Goal: Information Seeking & Learning: Learn about a topic

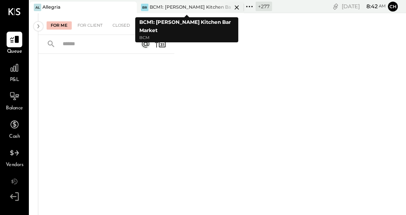
click at [231, 5] on icon at bounding box center [236, 7] width 10 height 10
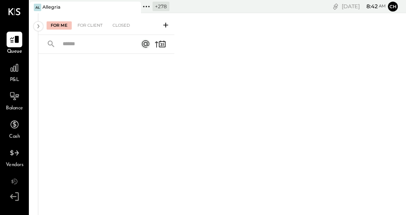
click at [132, 8] on icon at bounding box center [133, 7] width 10 height 10
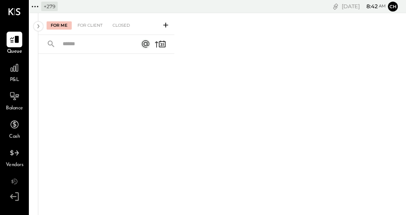
click at [37, 6] on icon at bounding box center [35, 6] width 11 height 11
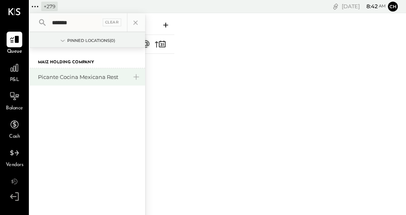
type input "*******"
click at [89, 78] on div "Picante Cocina Mexicana Rest" at bounding box center [82, 77] width 89 height 8
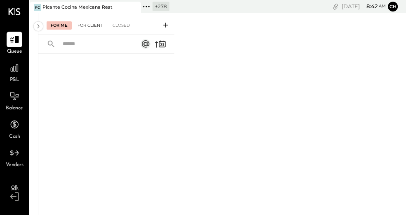
click at [86, 24] on div "For Client" at bounding box center [89, 25] width 33 height 8
click at [20, 65] on div at bounding box center [15, 68] width 16 height 16
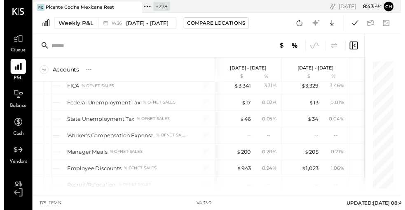
scroll to position [1343, 0]
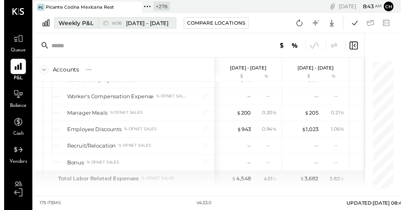
click at [86, 24] on div "Weekly P&L" at bounding box center [73, 23] width 35 height 8
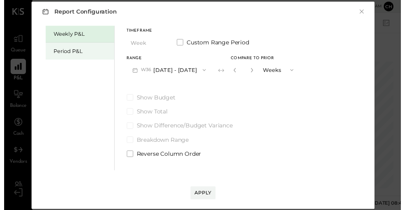
click at [86, 52] on div "Period P&L" at bounding box center [80, 53] width 58 height 8
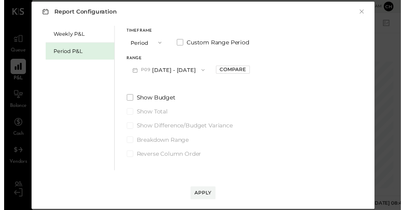
click at [157, 70] on button "P09 [DATE] - [DATE]" at bounding box center [168, 71] width 86 height 15
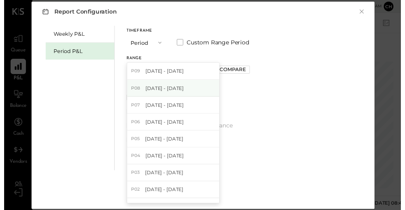
click at [168, 86] on span "[DATE] - [DATE]" at bounding box center [163, 89] width 39 height 7
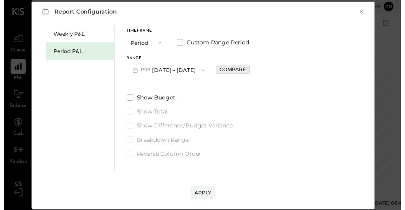
click at [227, 71] on div "Compare" at bounding box center [233, 71] width 27 height 7
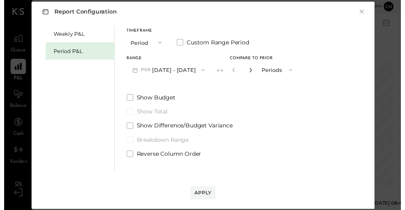
click at [251, 70] on icon "button" at bounding box center [252, 72] width 2 height 5
type input "*"
click at [208, 196] on div "Apply" at bounding box center [202, 197] width 17 height 7
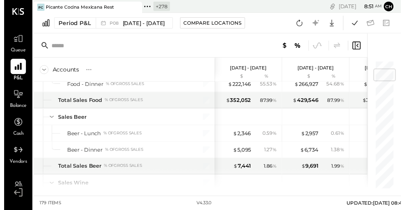
scroll to position [120, 0]
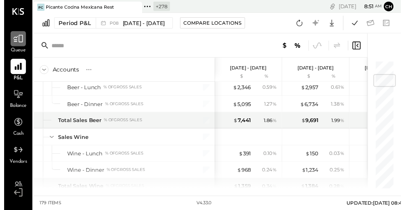
click at [14, 35] on icon at bounding box center [14, 39] width 11 height 11
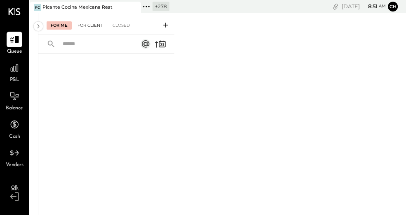
click at [98, 24] on div "For Client" at bounding box center [89, 25] width 33 height 8
click at [63, 22] on div "For Me" at bounding box center [59, 25] width 25 height 8
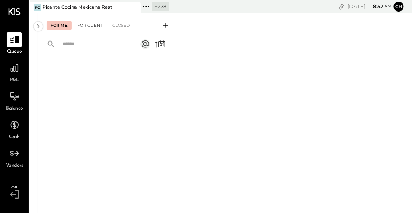
click at [97, 27] on div "For Client" at bounding box center [89, 25] width 33 height 8
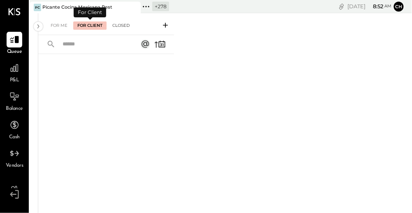
click at [117, 26] on div "Closed" at bounding box center [121, 25] width 26 height 8
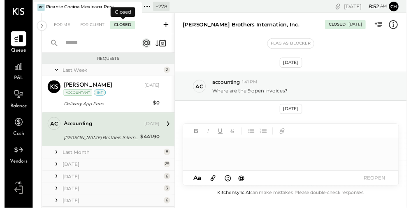
scroll to position [126, 0]
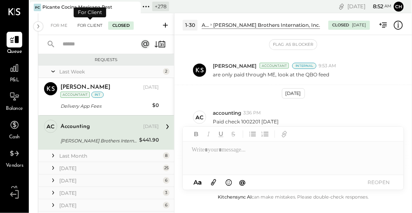
click at [95, 26] on div "For Client" at bounding box center [89, 25] width 33 height 8
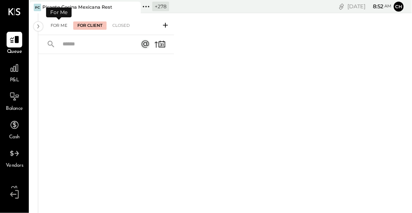
click at [50, 26] on div "For Me" at bounding box center [59, 25] width 25 height 8
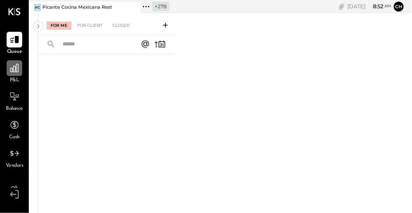
click at [12, 70] on icon at bounding box center [14, 68] width 11 height 11
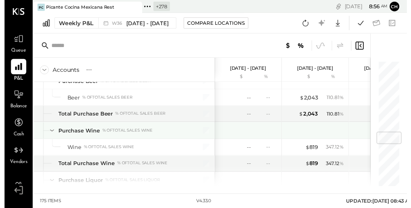
scroll to position [612, 0]
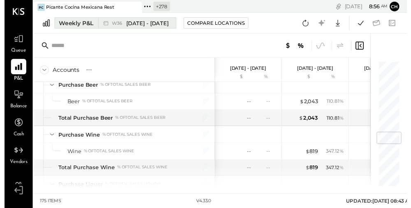
click at [79, 24] on div "Weekly P&L" at bounding box center [73, 23] width 35 height 8
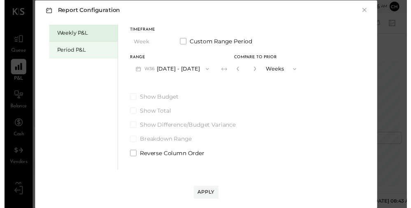
click at [82, 48] on div "Period P&L" at bounding box center [83, 51] width 58 height 8
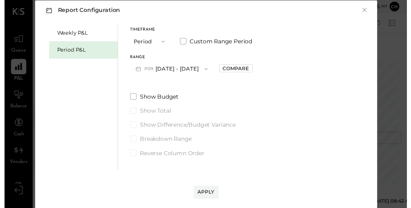
click at [166, 66] on button "P09 [DATE] - [DATE]" at bounding box center [171, 70] width 86 height 15
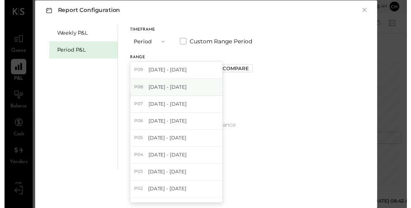
click at [177, 85] on span "[DATE] - [DATE]" at bounding box center [166, 88] width 39 height 7
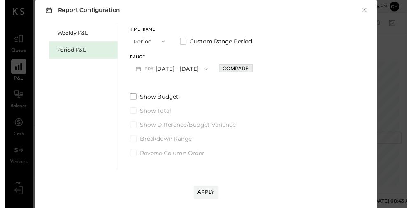
click at [236, 70] on div "Compare" at bounding box center [236, 69] width 27 height 7
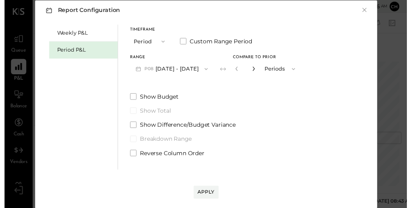
click at [255, 68] on icon "button" at bounding box center [254, 70] width 5 height 5
type input "*"
click at [210, 196] on div "Apply" at bounding box center [206, 195] width 17 height 7
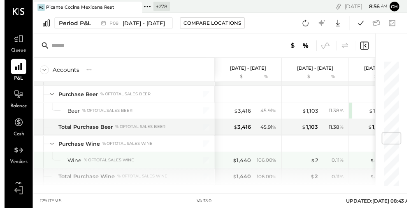
scroll to position [616, 0]
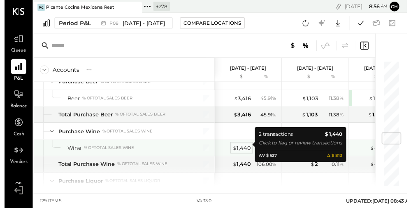
click at [248, 149] on div "$ 1,440" at bounding box center [242, 151] width 19 height 8
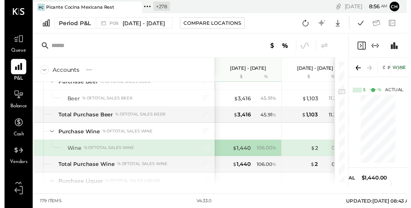
click at [252, 148] on div "$ 1,440 106.00 %" at bounding box center [250, 151] width 62 height 16
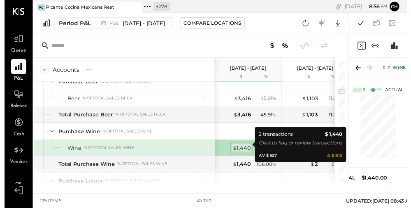
click at [251, 147] on div "$ 1,440" at bounding box center [242, 151] width 19 height 8
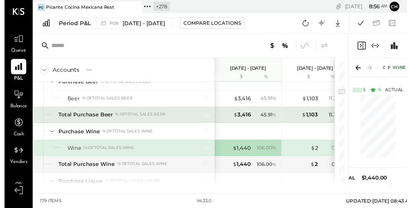
scroll to position [770, 0]
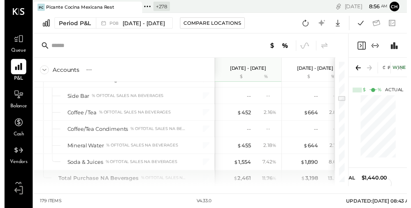
click at [364, 49] on icon "Close panel" at bounding box center [365, 47] width 10 height 10
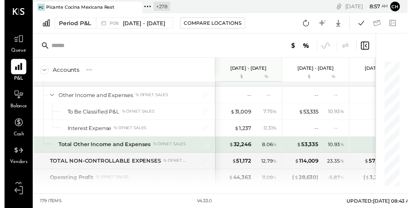
scroll to position [2457, 0]
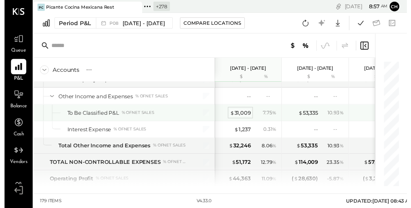
click at [243, 111] on div "$ 31,009" at bounding box center [241, 115] width 21 height 8
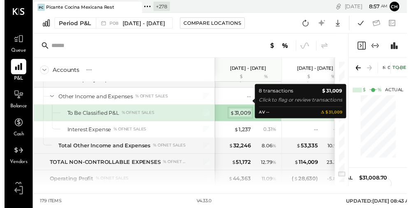
click at [242, 111] on div "$ 31,009" at bounding box center [241, 115] width 21 height 8
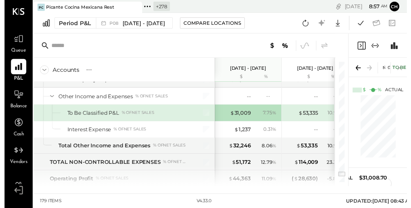
click at [366, 45] on icon "Close panel" at bounding box center [365, 47] width 10 height 10
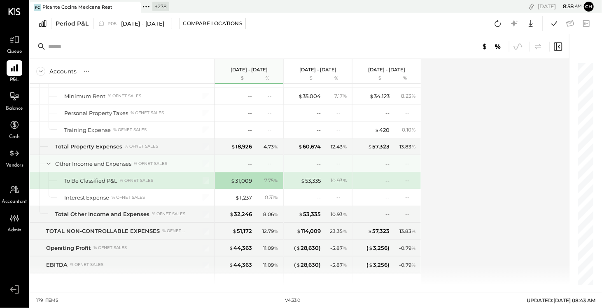
scroll to position [2387, 0]
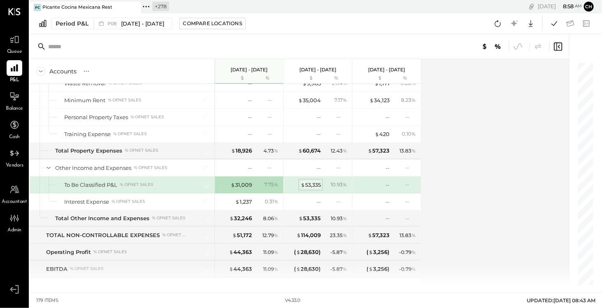
click at [313, 181] on div "$ 53,335" at bounding box center [311, 185] width 20 height 8
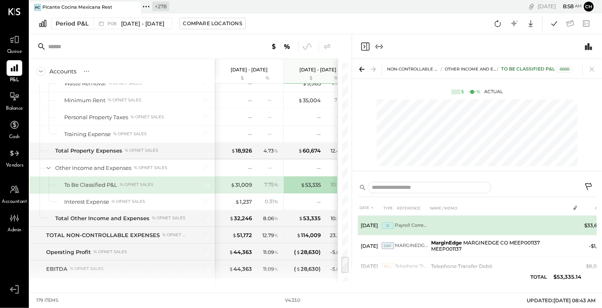
scroll to position [1, 0]
click at [405, 215] on td at bounding box center [499, 224] width 142 height 20
click at [399, 215] on td "Payroll Correction" at bounding box center [411, 224] width 33 height 20
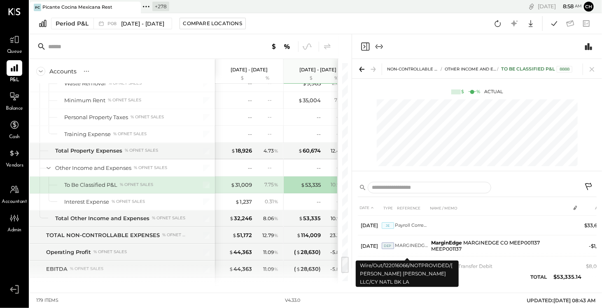
scroll to position [0, 0]
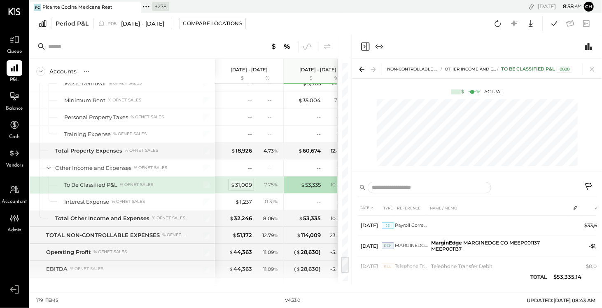
click at [245, 181] on div "$ 31,009" at bounding box center [241, 185] width 21 height 8
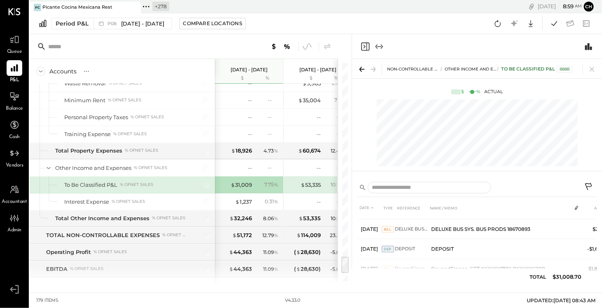
scroll to position [105, 0]
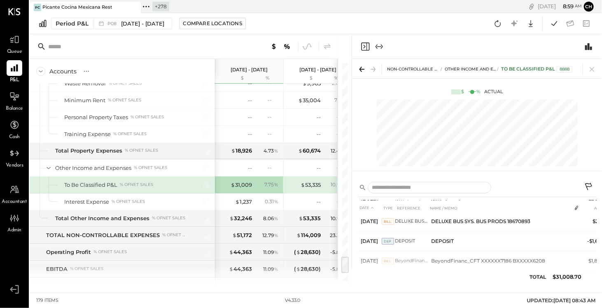
click at [364, 46] on icon "Close panel" at bounding box center [365, 47] width 10 height 10
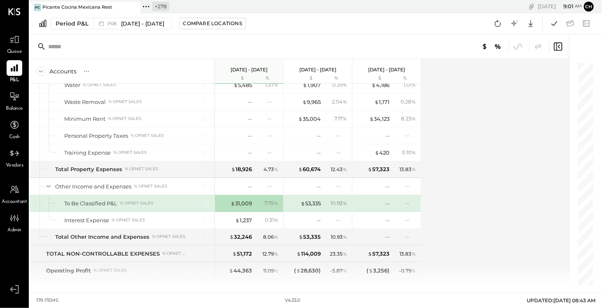
scroll to position [2378, 0]
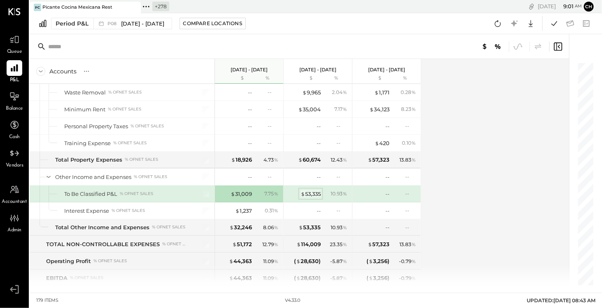
click at [310, 190] on div "$ 53,335" at bounding box center [311, 194] width 20 height 8
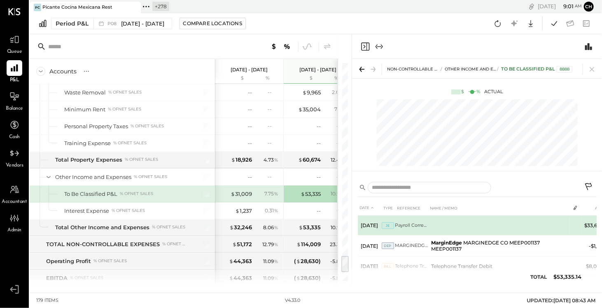
click at [405, 215] on td "Payroll Correction" at bounding box center [411, 225] width 33 height 20
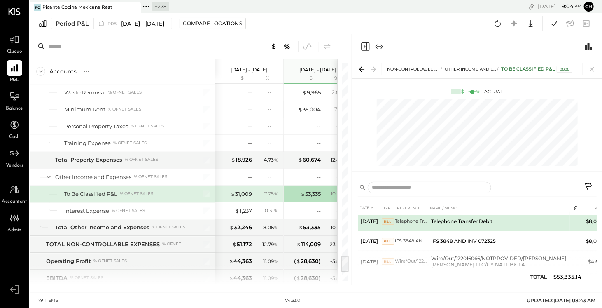
scroll to position [45, 0]
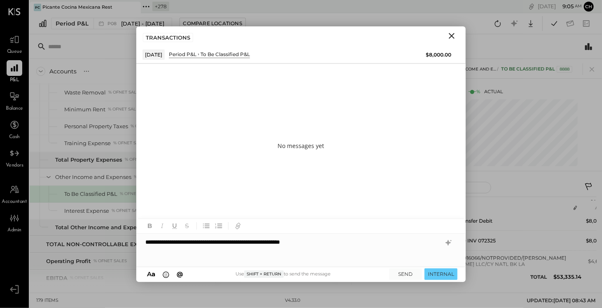
drag, startPoint x: 294, startPoint y: 241, endPoint x: 302, endPoint y: 246, distance: 10.0
click at [295, 215] on div "**********" at bounding box center [300, 250] width 329 height 33
click at [144, 215] on div "**********" at bounding box center [300, 250] width 329 height 33
type input "*****"
click at [405, 215] on button "INTERNAL" at bounding box center [441, 273] width 33 height 11
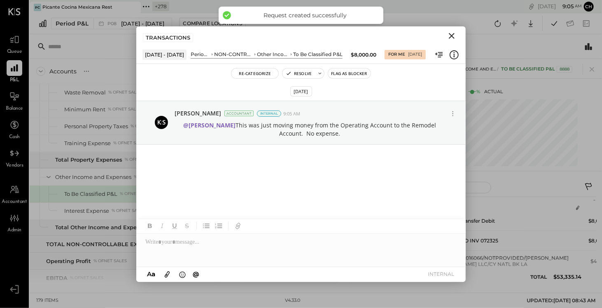
click at [405, 34] on icon "Close" at bounding box center [452, 36] width 10 height 10
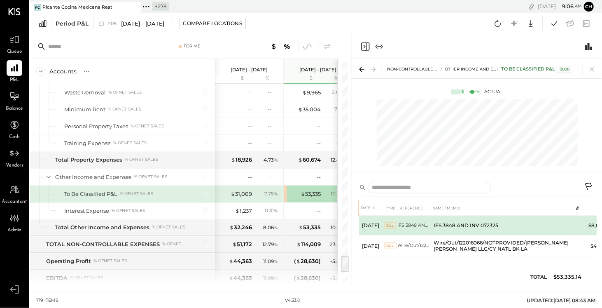
scroll to position [78, 0]
click at [405, 215] on td at bounding box center [578, 223] width 12 height 16
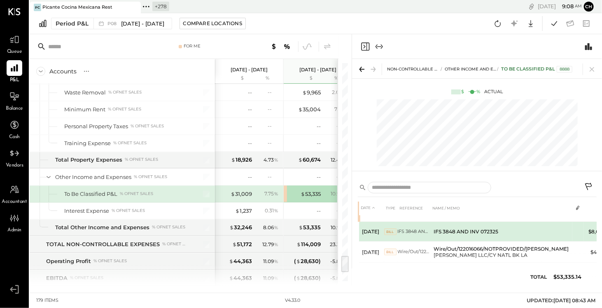
scroll to position [54, 0]
click at [405, 215] on td "IFS 3848 AND INV 072325" at bounding box center [502, 232] width 142 height 20
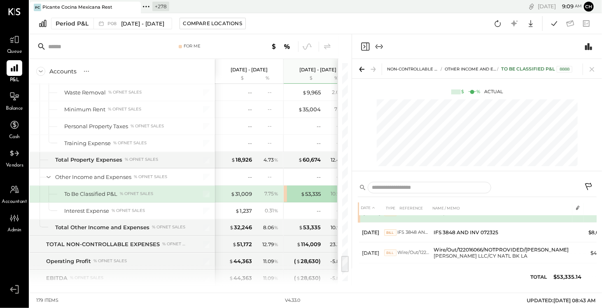
click at [405, 215] on td "Telephone Transfer Debit" at bounding box center [414, 213] width 33 height 20
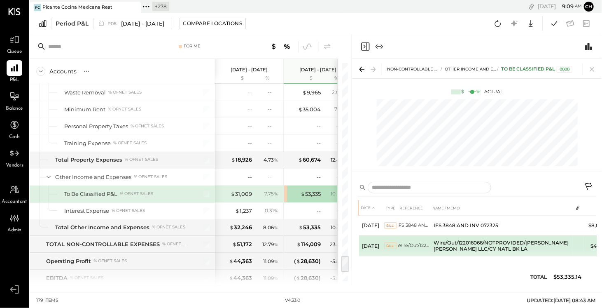
scroll to position [92, 0]
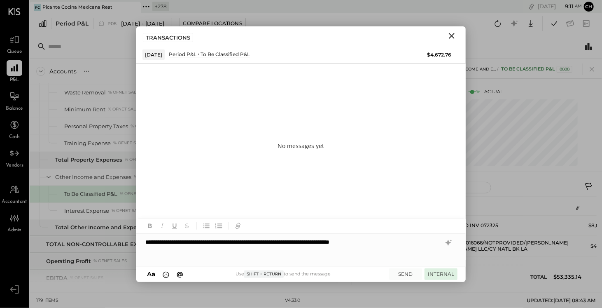
click at [405, 215] on button "INTERNAL" at bounding box center [441, 273] width 33 height 11
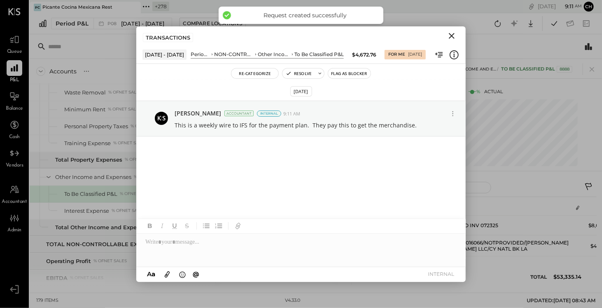
click at [405, 34] on icon "Close" at bounding box center [452, 36] width 10 height 10
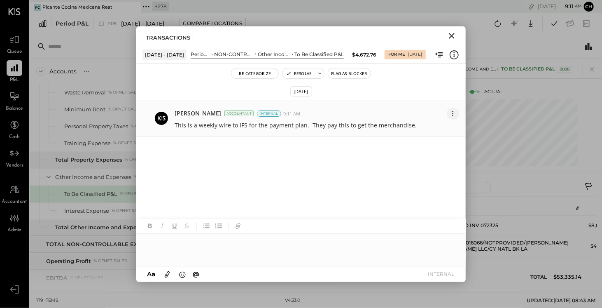
click at [405, 113] on icon at bounding box center [453, 113] width 9 height 9
click at [405, 126] on button "Edit Message" at bounding box center [432, 128] width 53 height 15
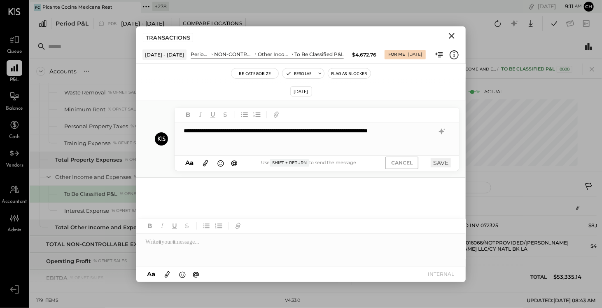
drag, startPoint x: 432, startPoint y: 128, endPoint x: 434, endPoint y: 148, distance: 19.5
click at [405, 128] on div "**********" at bounding box center [317, 138] width 285 height 33
drag, startPoint x: 341, startPoint y: 32, endPoint x: 294, endPoint y: 31, distance: 46.6
click at [294, 31] on div "TRANSACTIONS" at bounding box center [300, 35] width 329 height 19
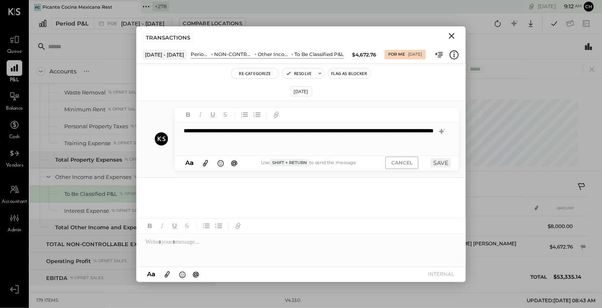
click at [298, 139] on div "**********" at bounding box center [317, 138] width 285 height 33
click at [405, 162] on button "SAVE" at bounding box center [441, 162] width 20 height 9
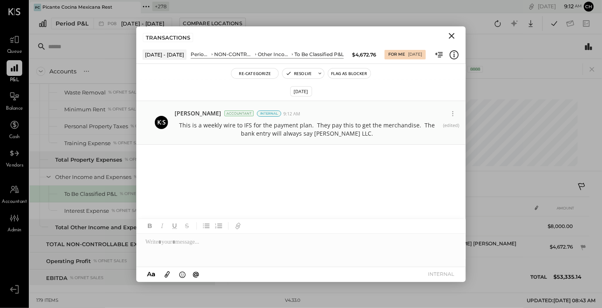
click at [405, 35] on icon "Close" at bounding box center [452, 36] width 10 height 10
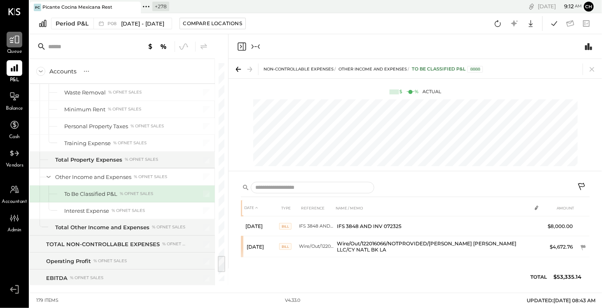
click at [15, 42] on icon at bounding box center [14, 39] width 11 height 11
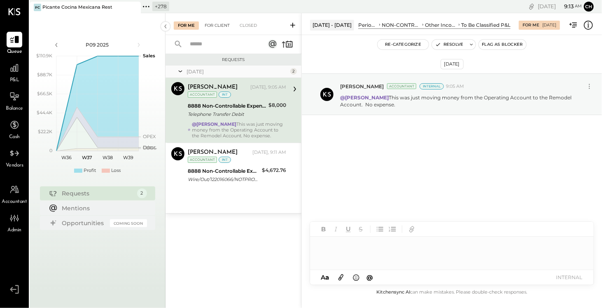
click at [217, 26] on div "For Client" at bounding box center [217, 25] width 33 height 8
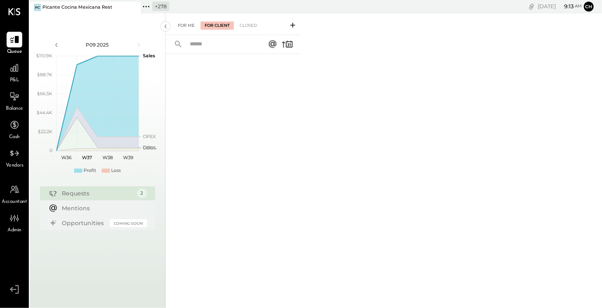
click at [184, 28] on div "For Me" at bounding box center [186, 25] width 25 height 8
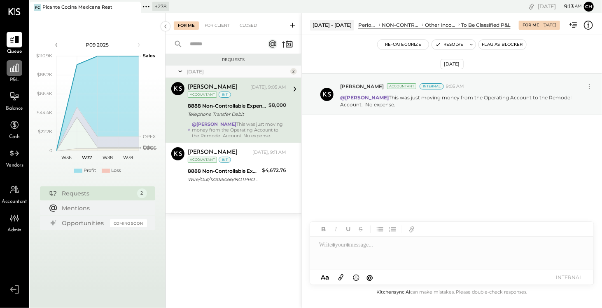
click at [13, 64] on icon at bounding box center [14, 68] width 11 height 11
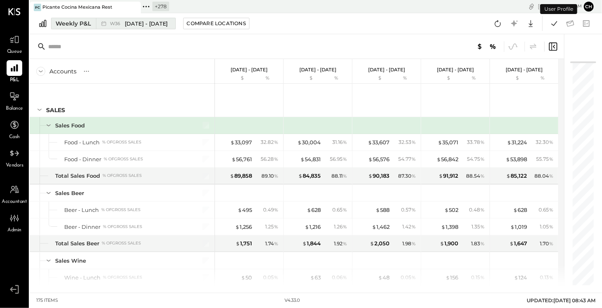
click at [93, 26] on button "Weekly P&L W36 [DATE] - [DATE]" at bounding box center [113, 24] width 125 height 12
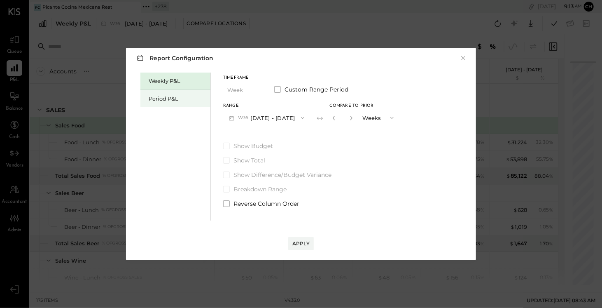
click at [181, 102] on div "Period P&L" at bounding box center [175, 98] width 70 height 17
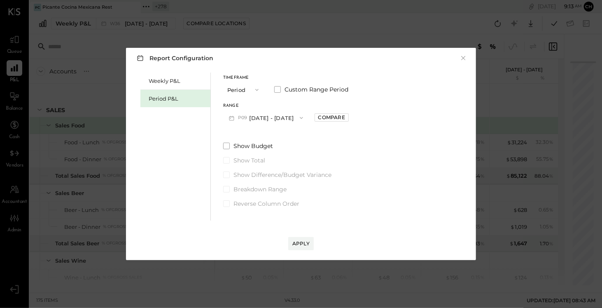
click at [276, 121] on button "P09 [DATE] - [DATE]" at bounding box center [266, 117] width 86 height 15
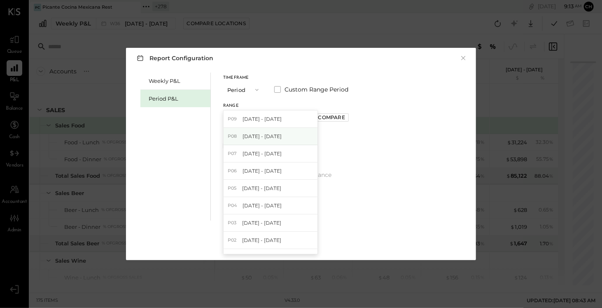
click at [276, 132] on div "P08 [DATE] - [DATE]" at bounding box center [271, 136] width 94 height 17
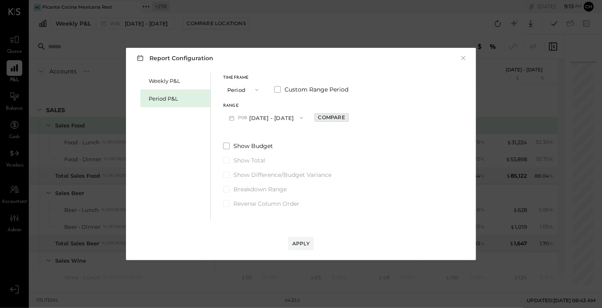
click at [324, 118] on div "Compare" at bounding box center [331, 117] width 27 height 7
click at [349, 117] on icon "button" at bounding box center [350, 117] width 5 height 5
type input "*"
click at [301, 215] on div "Report Configuration × Weekly P&L Period P&L Timeframe Period Custom Range Peri…" at bounding box center [301, 154] width 350 height 212
click at [301, 215] on button "Apply" at bounding box center [301, 243] width 26 height 13
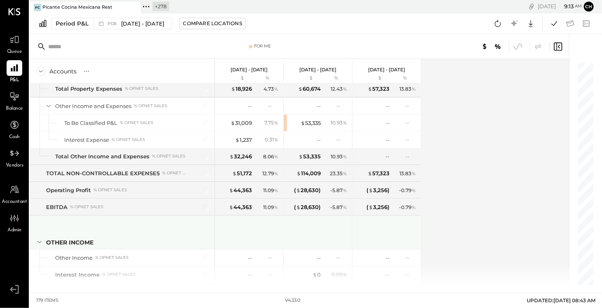
scroll to position [2439, 0]
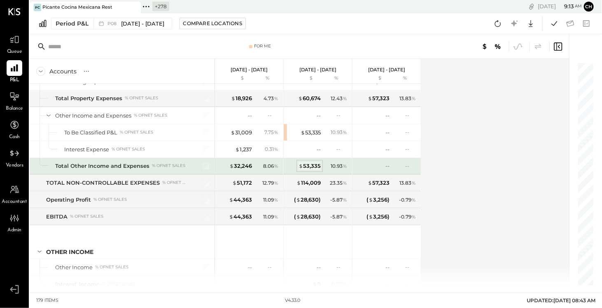
click at [314, 162] on div "$ 53,335" at bounding box center [310, 166] width 22 height 8
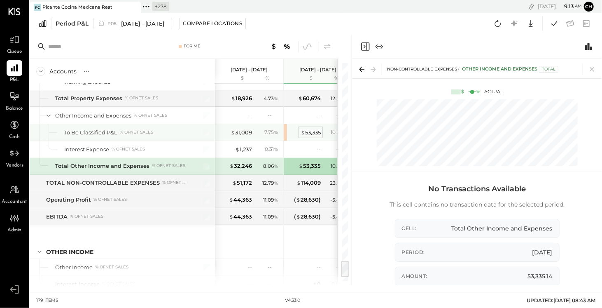
click at [314, 128] on div "$ 53,335" at bounding box center [311, 132] width 20 height 8
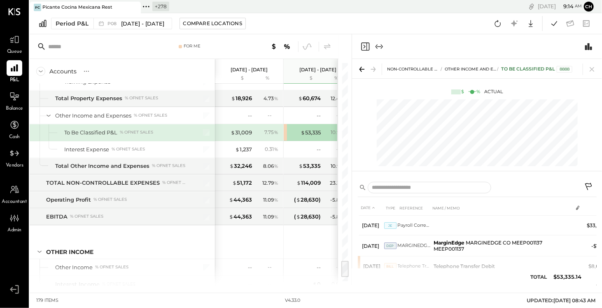
click at [367, 47] on icon "Close panel" at bounding box center [365, 46] width 8 height 8
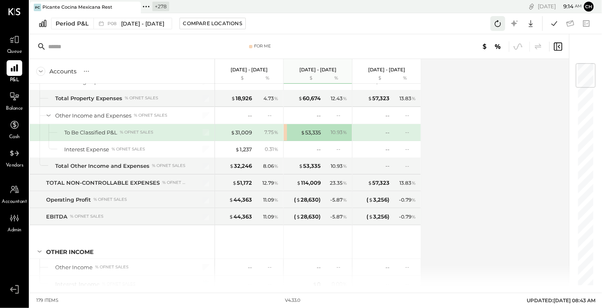
click at [405, 24] on icon at bounding box center [498, 23] width 11 height 11
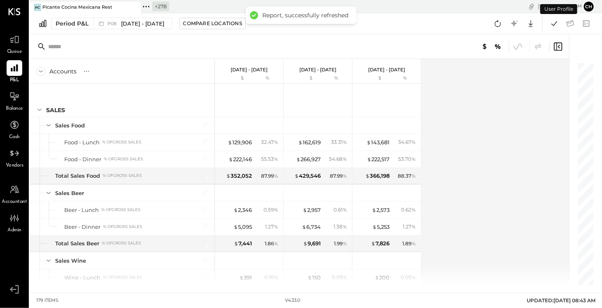
scroll to position [2367, 0]
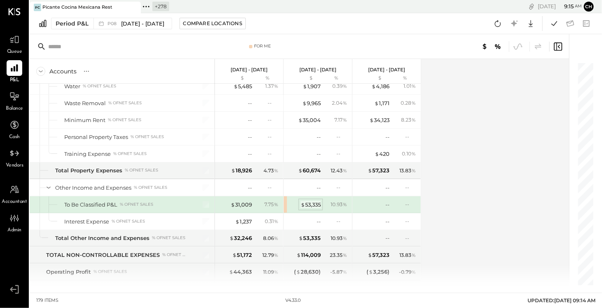
click at [311, 201] on div "$ 53,335" at bounding box center [311, 205] width 20 height 8
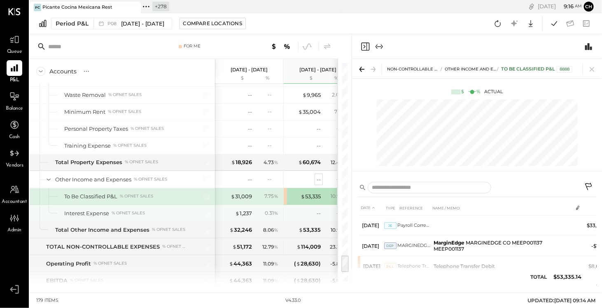
scroll to position [2392, 0]
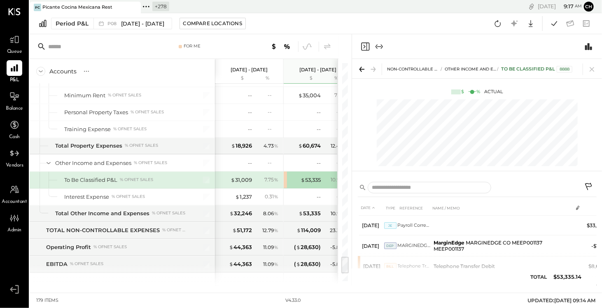
click at [364, 46] on icon "Close panel" at bounding box center [365, 47] width 10 height 10
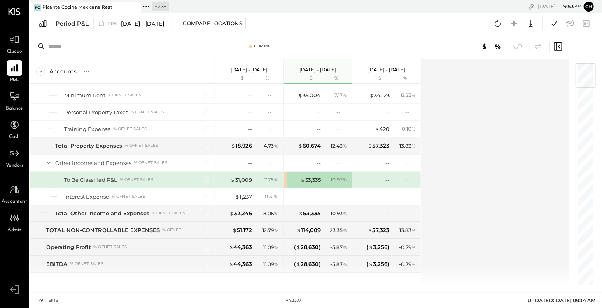
click at [146, 6] on icon at bounding box center [145, 6] width 1 height 1
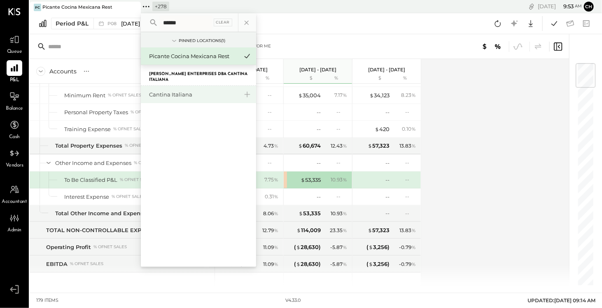
type input "******"
click at [167, 97] on div "Cantina Italiana" at bounding box center [193, 95] width 89 height 8
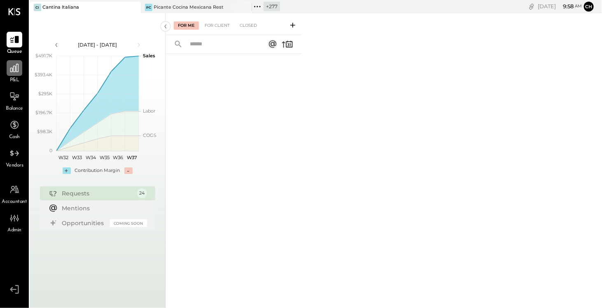
click at [10, 70] on icon at bounding box center [14, 68] width 11 height 11
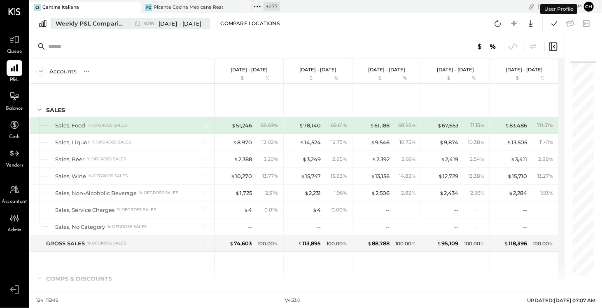
click at [95, 25] on div "Weekly P&L Comparison" at bounding box center [90, 23] width 69 height 8
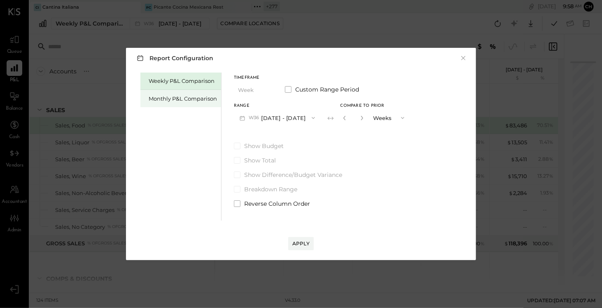
click at [173, 97] on div "Monthly P&L Comparison" at bounding box center [183, 99] width 68 height 8
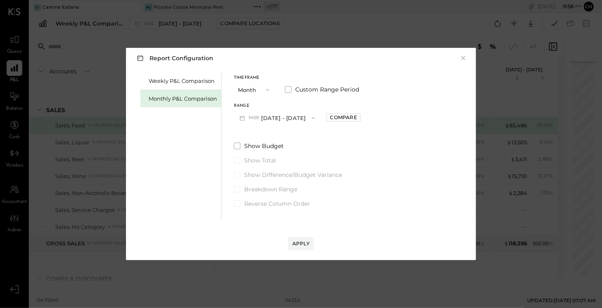
click at [274, 117] on button "M09 [DATE] - [DATE]" at bounding box center [277, 117] width 87 height 15
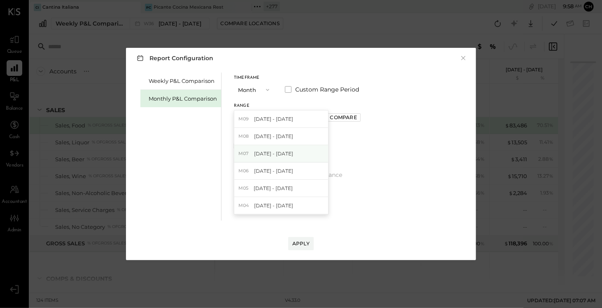
click at [283, 150] on span "[DATE] - [DATE]" at bounding box center [274, 153] width 39 height 7
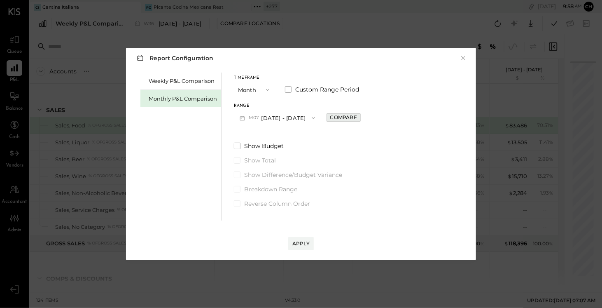
click at [339, 117] on div "Compare" at bounding box center [343, 117] width 27 height 7
click at [360, 117] on icon "button" at bounding box center [362, 117] width 5 height 5
type input "*"
click at [307, 215] on div "Apply" at bounding box center [300, 243] width 17 height 7
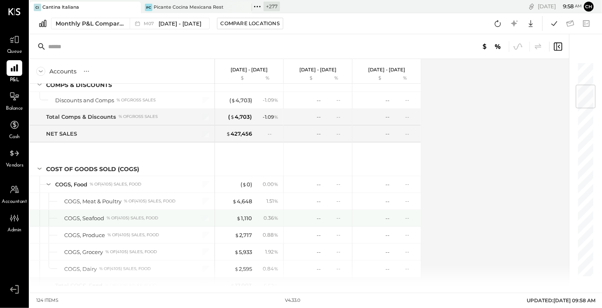
scroll to position [66, 0]
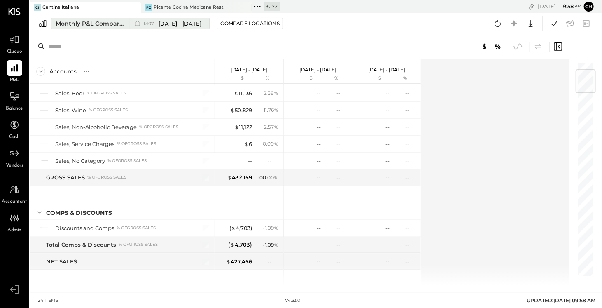
click at [124, 21] on div "Monthly P&L Comparison" at bounding box center [90, 23] width 69 height 8
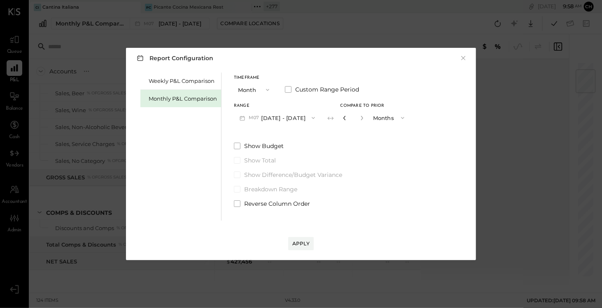
click at [342, 117] on icon "button" at bounding box center [344, 117] width 5 height 5
type input "*"
click at [342, 117] on icon "button" at bounding box center [344, 117] width 5 height 5
click at [304, 215] on button "Apply" at bounding box center [301, 243] width 26 height 13
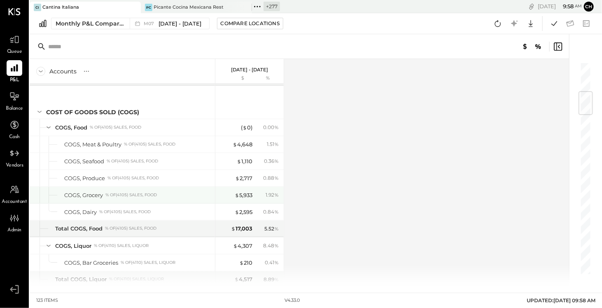
scroll to position [254, 0]
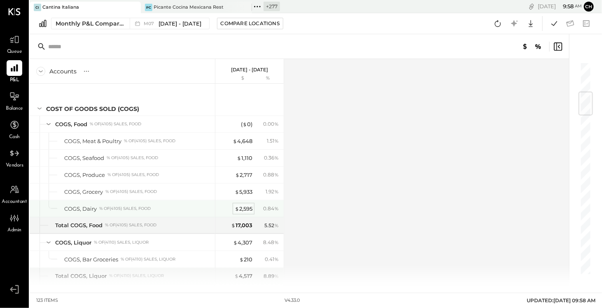
click at [246, 205] on div "$ 2,595" at bounding box center [244, 209] width 18 height 8
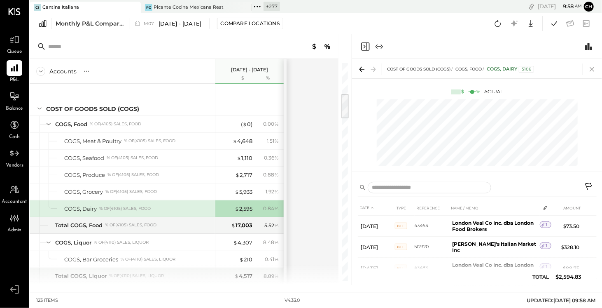
click at [405, 69] on icon at bounding box center [592, 69] width 12 height 12
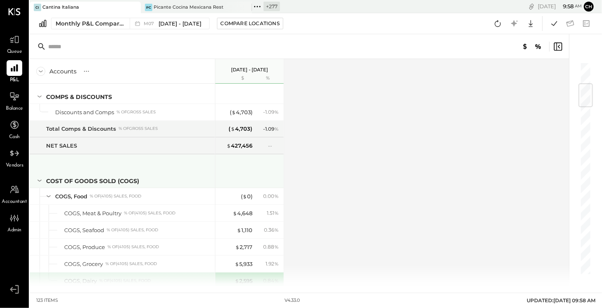
scroll to position [186, 0]
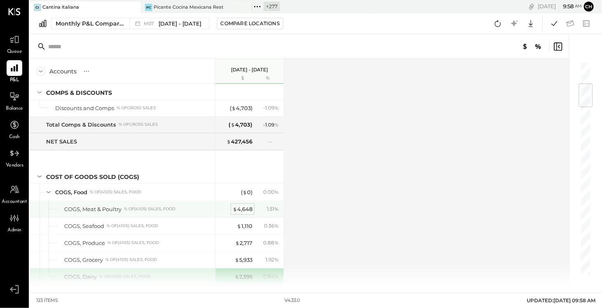
click at [250, 207] on div "$ 4,648" at bounding box center [243, 209] width 20 height 8
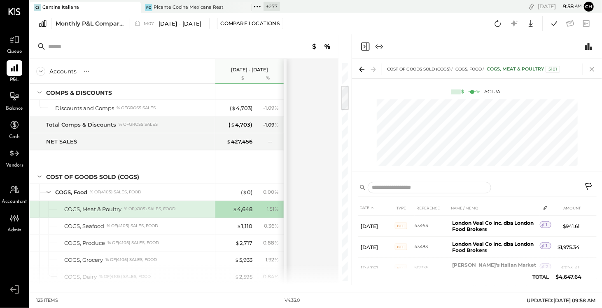
click at [405, 68] on icon at bounding box center [592, 69] width 12 height 12
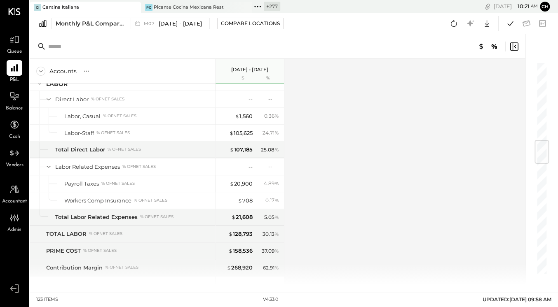
scroll to position [665, 0]
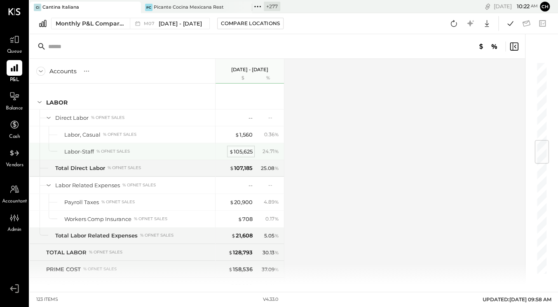
click at [244, 148] on div "$ 105,625" at bounding box center [240, 152] width 23 height 8
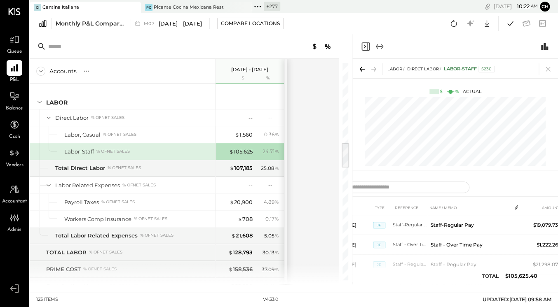
click at [366, 45] on icon "Close panel" at bounding box center [365, 47] width 10 height 10
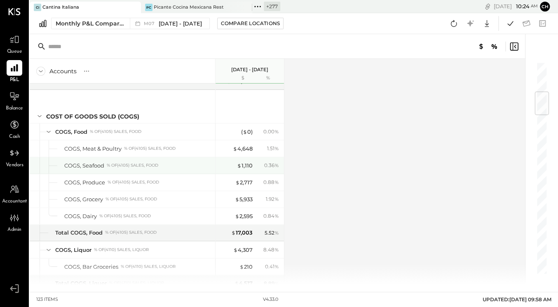
scroll to position [255, 0]
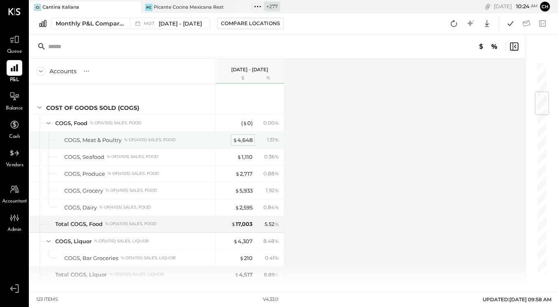
click at [240, 140] on div "$ 4,648" at bounding box center [243, 140] width 20 height 8
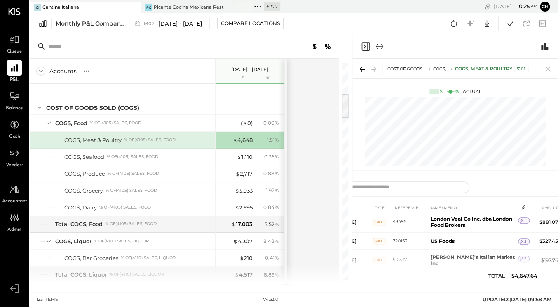
scroll to position [74, 0]
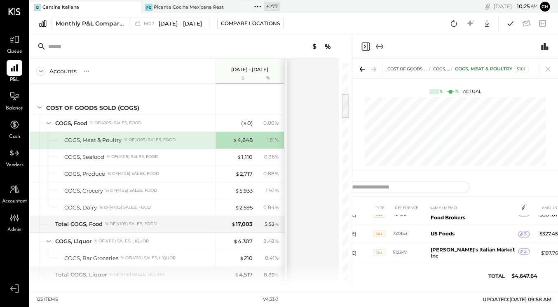
click at [365, 46] on icon "Close panel" at bounding box center [365, 47] width 10 height 10
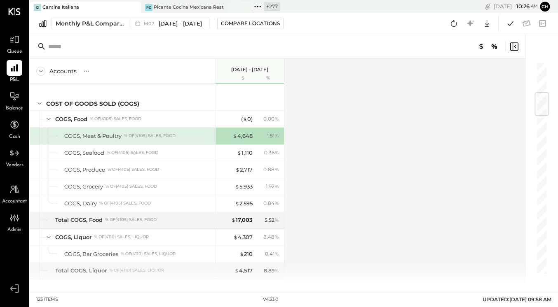
scroll to position [264, 0]
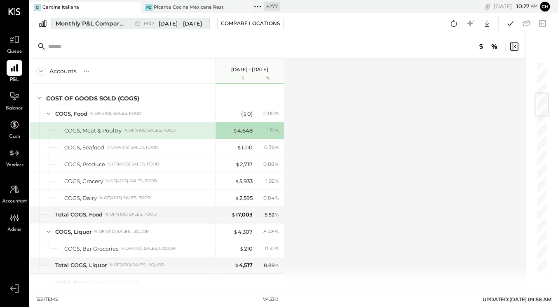
click at [111, 24] on div "Monthly P&L Comparison" at bounding box center [90, 23] width 69 height 8
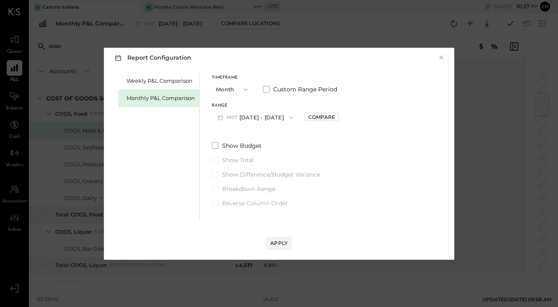
click at [254, 115] on button "M07 [DATE] - [DATE]" at bounding box center [255, 117] width 87 height 15
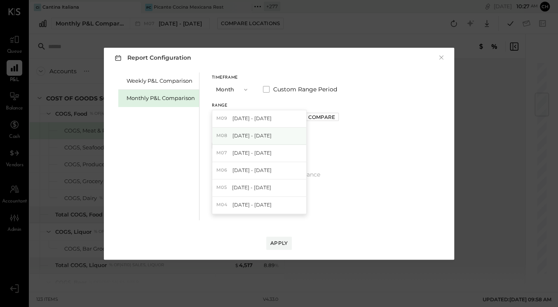
click at [258, 132] on span "[DATE] - [DATE]" at bounding box center [251, 135] width 39 height 7
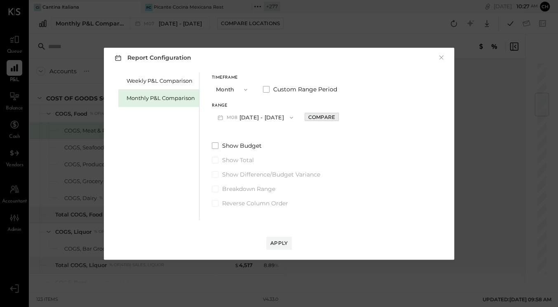
click at [314, 119] on div "Compare" at bounding box center [321, 117] width 27 height 7
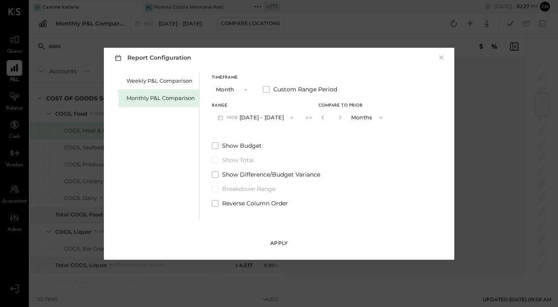
click at [282, 215] on div "Apply" at bounding box center [278, 243] width 17 height 7
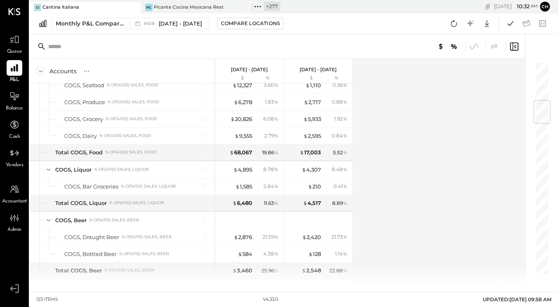
scroll to position [328, 0]
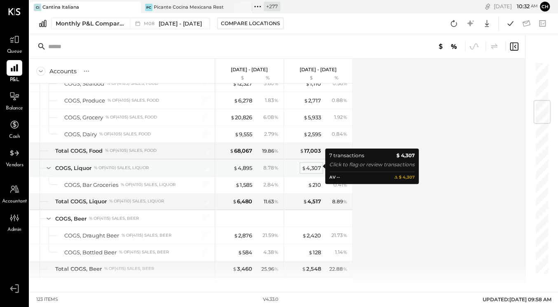
click at [318, 166] on div "$ 4,307" at bounding box center [310, 168] width 19 height 8
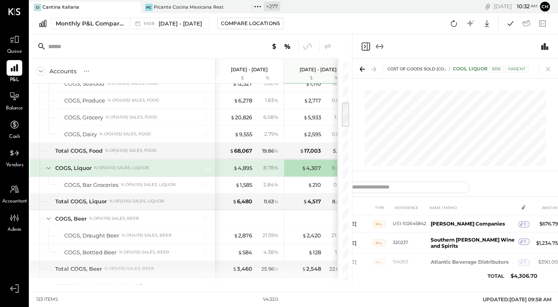
click at [365, 44] on icon "Close panel" at bounding box center [365, 47] width 10 height 10
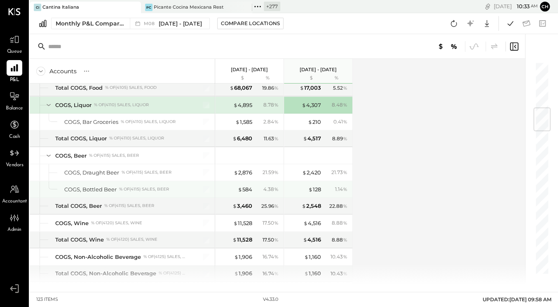
scroll to position [392, 0]
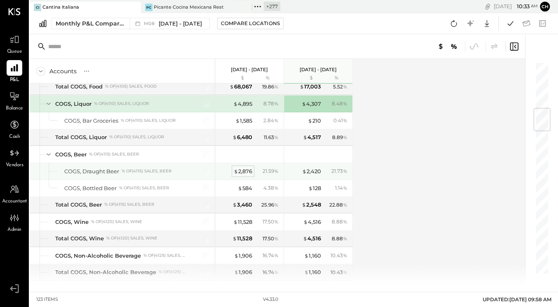
click at [246, 170] on div "$ 2,876" at bounding box center [243, 172] width 19 height 8
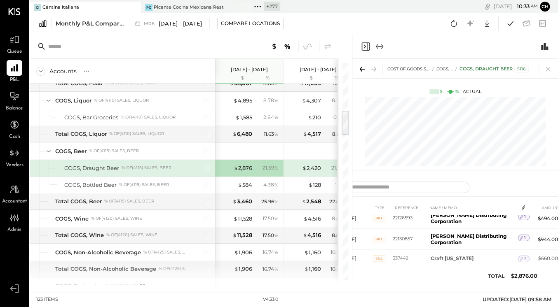
scroll to position [405, 0]
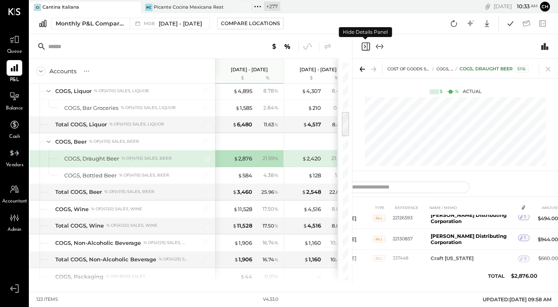
click at [363, 43] on icon "Close panel" at bounding box center [365, 47] width 10 height 10
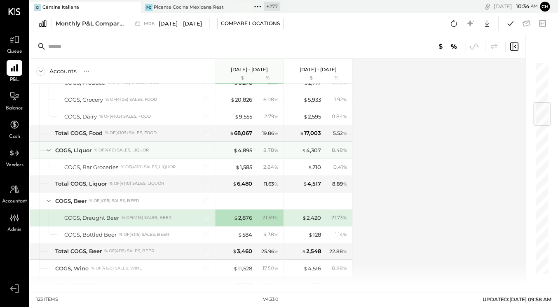
scroll to position [337, 0]
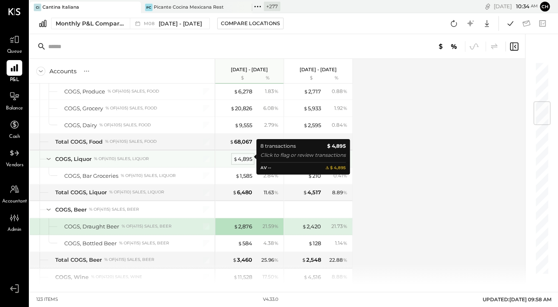
click at [247, 156] on div "$ 4,895" at bounding box center [242, 159] width 19 height 8
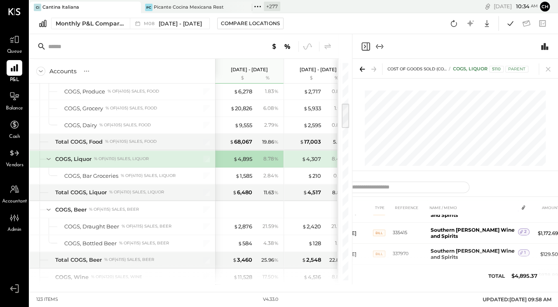
scroll to position [117, 0]
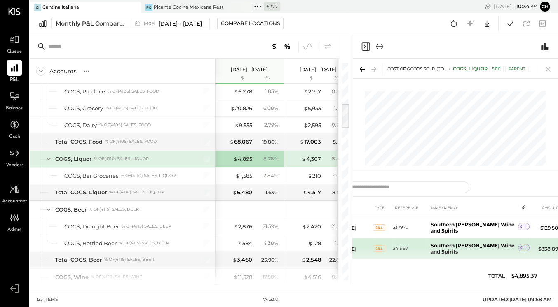
click at [405, 215] on icon at bounding box center [521, 248] width 6 height 6
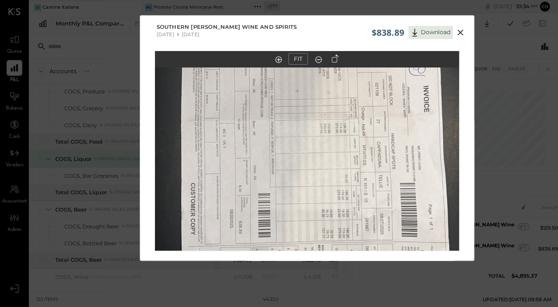
click at [334, 58] on icon at bounding box center [335, 58] width 7 height 8
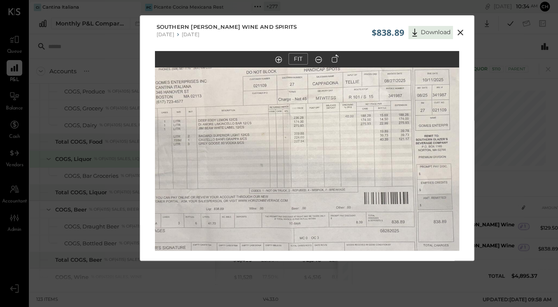
drag, startPoint x: 304, startPoint y: 114, endPoint x: 308, endPoint y: 131, distance: 16.6
click at [308, 131] on img at bounding box center [310, 155] width 541 height 304
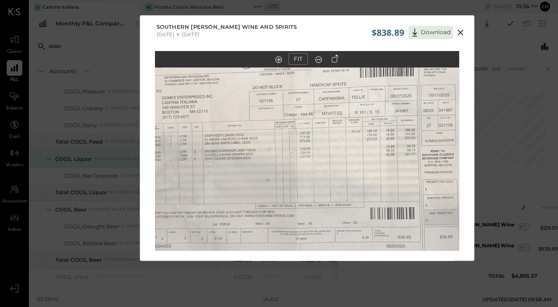
drag, startPoint x: 351, startPoint y: 105, endPoint x: 358, endPoint y: 122, distance: 18.1
click at [358, 122] on img at bounding box center [316, 171] width 541 height 304
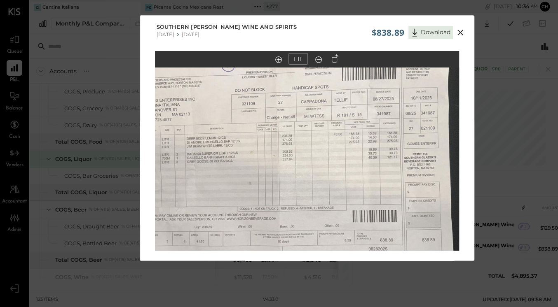
drag, startPoint x: 347, startPoint y: 124, endPoint x: 333, endPoint y: 126, distance: 14.2
click at [333, 126] on img at bounding box center [298, 173] width 541 height 304
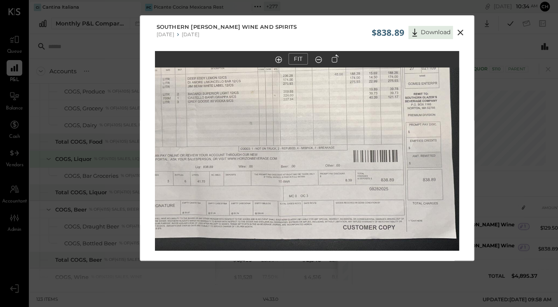
drag, startPoint x: 359, startPoint y: 147, endPoint x: 360, endPoint y: 93, distance: 54.0
click at [360, 93] on img at bounding box center [299, 113] width 541 height 304
click at [405, 33] on icon at bounding box center [460, 33] width 6 height 6
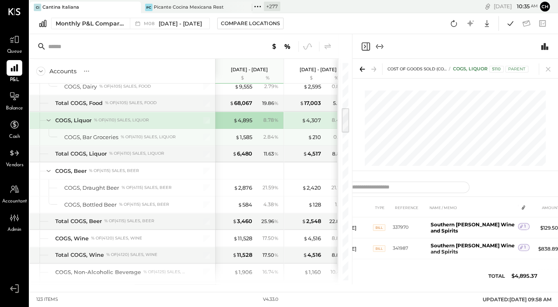
scroll to position [388, 0]
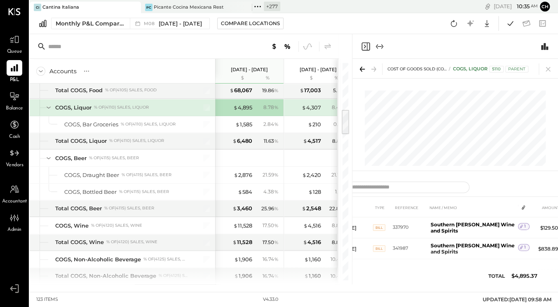
click at [364, 47] on icon "Close panel" at bounding box center [365, 47] width 10 height 10
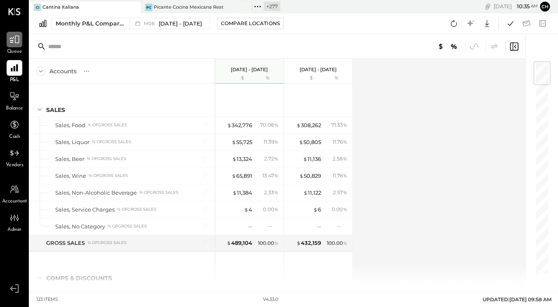
click at [16, 37] on icon at bounding box center [14, 39] width 11 height 11
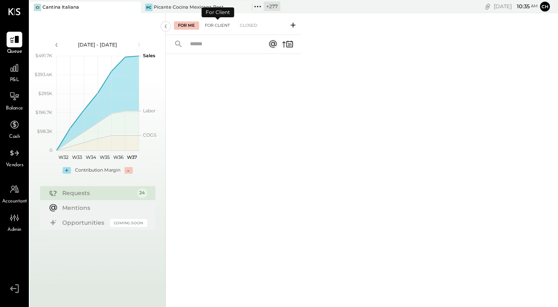
click at [226, 26] on div "For Client" at bounding box center [217, 25] width 33 height 8
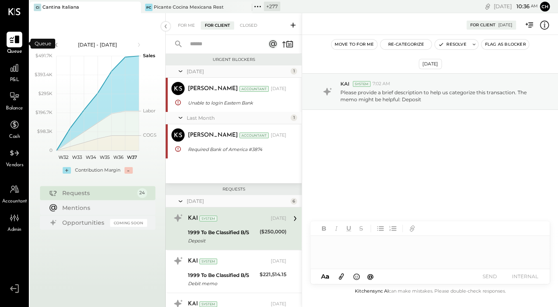
click at [13, 37] on icon at bounding box center [14, 39] width 11 height 11
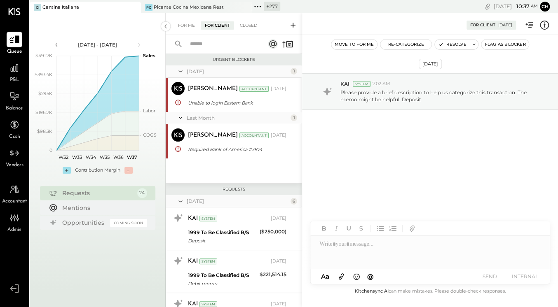
click at [14, 38] on icon at bounding box center [14, 39] width 11 height 11
click at [15, 68] on icon at bounding box center [14, 68] width 8 height 8
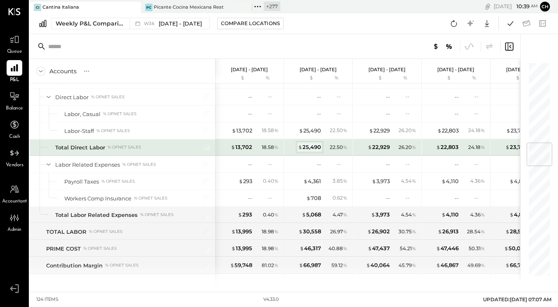
scroll to position [684, 0]
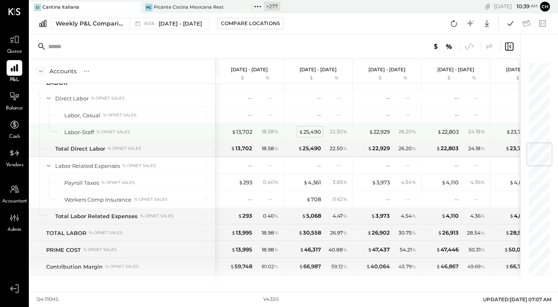
click at [311, 130] on div "$ 25,490" at bounding box center [310, 132] width 22 height 8
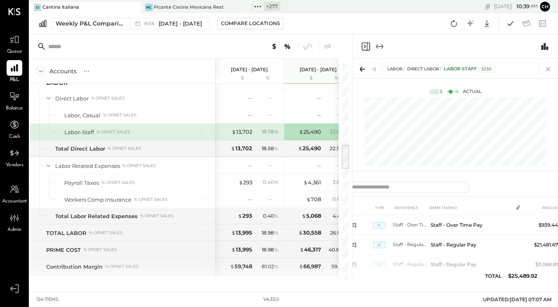
click at [405, 70] on icon at bounding box center [548, 69] width 12 height 12
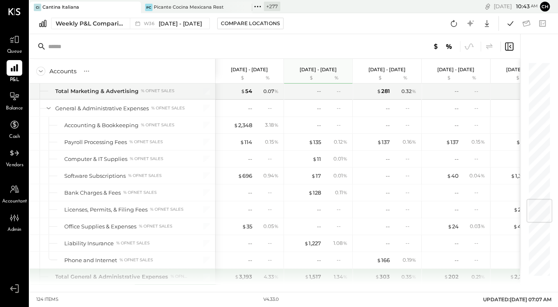
scroll to position [1161, 0]
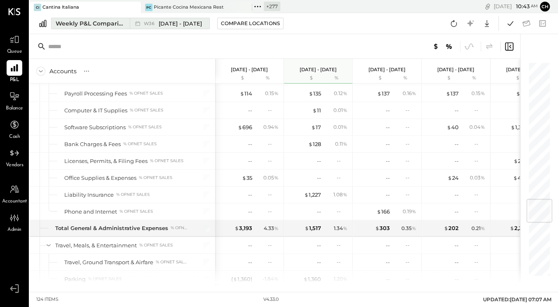
click at [112, 24] on div "Weekly P&L Comparison" at bounding box center [90, 23] width 69 height 8
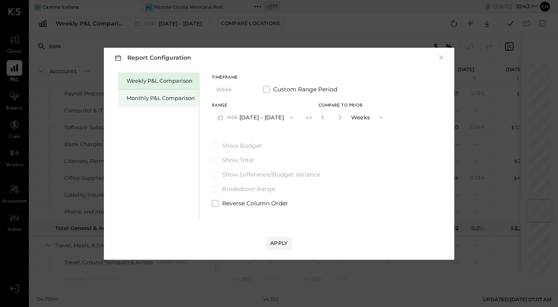
click at [164, 94] on div "Monthly P&L Comparison" at bounding box center [160, 98] width 68 height 8
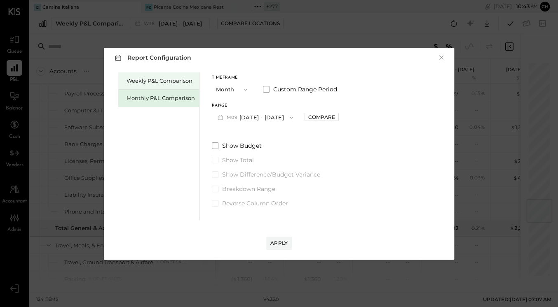
click at [161, 84] on div "Weekly P&L Comparison" at bounding box center [160, 81] width 68 height 8
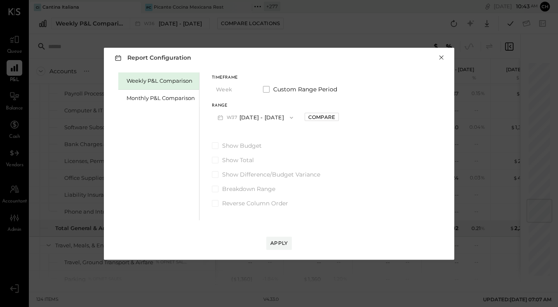
click at [405, 56] on button "×" at bounding box center [440, 58] width 7 height 8
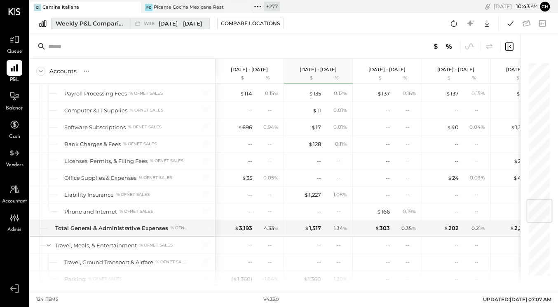
click at [95, 25] on div "Weekly P&L Comparison" at bounding box center [90, 23] width 69 height 8
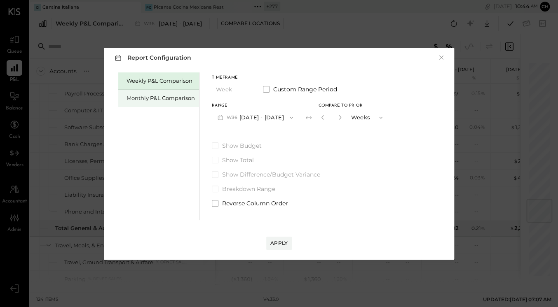
click at [161, 99] on div "Monthly P&L Comparison" at bounding box center [160, 98] width 68 height 8
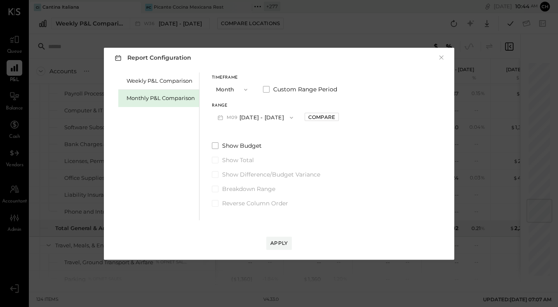
click at [267, 117] on button "M09 [DATE] - [DATE]" at bounding box center [255, 117] width 87 height 15
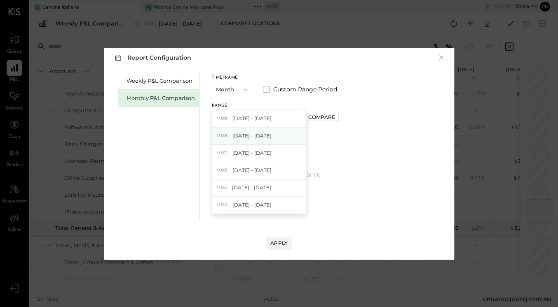
click at [250, 136] on span "[DATE] - [DATE]" at bounding box center [251, 135] width 39 height 7
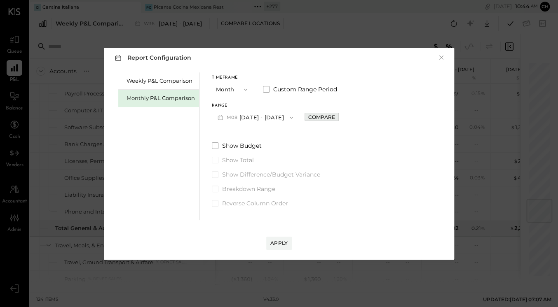
click at [327, 117] on div "Compare" at bounding box center [321, 117] width 27 height 7
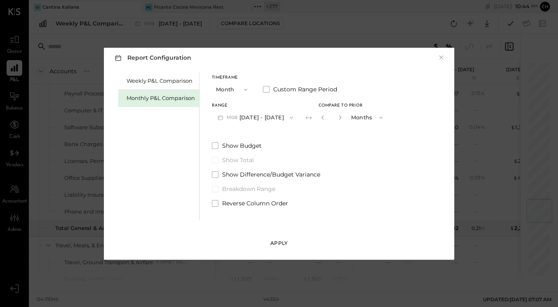
click at [286, 215] on div "Apply" at bounding box center [278, 243] width 17 height 7
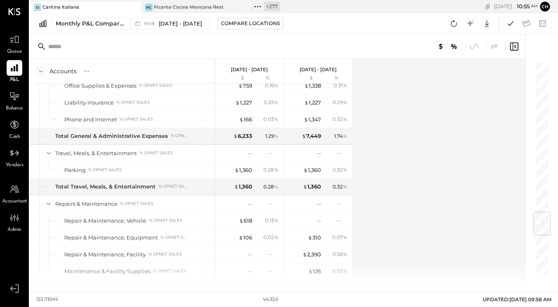
scroll to position [1271, 0]
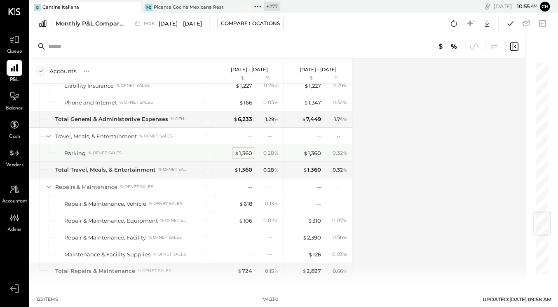
click at [245, 150] on div "$ 1,360" at bounding box center [243, 154] width 18 height 8
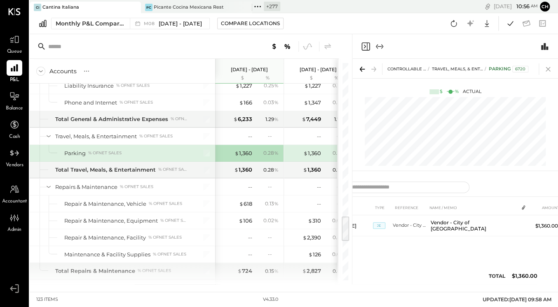
click at [405, 70] on icon at bounding box center [547, 69] width 5 height 5
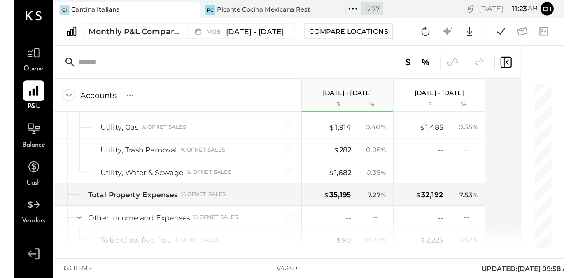
scroll to position [1598, 0]
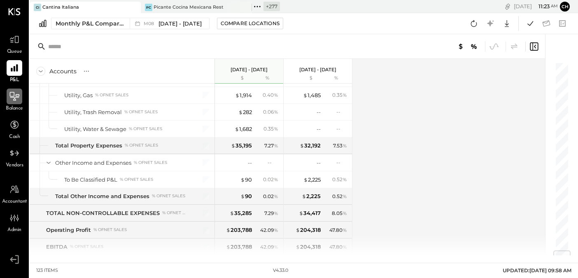
click at [15, 90] on div at bounding box center [15, 97] width 16 height 16
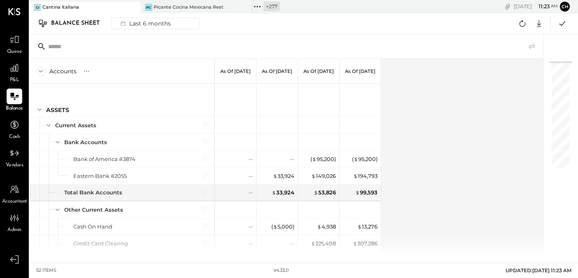
click at [138, 7] on icon at bounding box center [133, 7] width 10 height 10
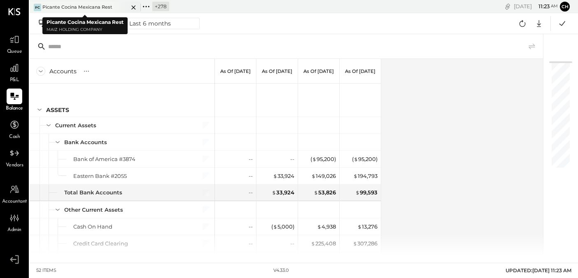
click at [135, 6] on icon at bounding box center [133, 7] width 10 height 10
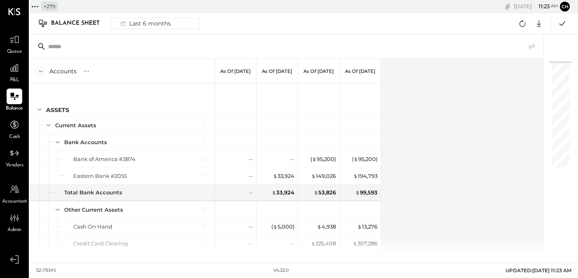
click at [35, 5] on icon at bounding box center [35, 6] width 11 height 11
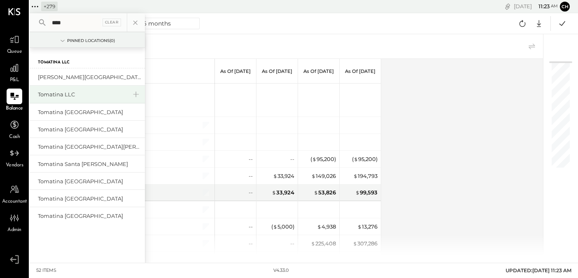
type input "****"
click at [52, 94] on div "Tomatina LLC" at bounding box center [82, 95] width 89 height 8
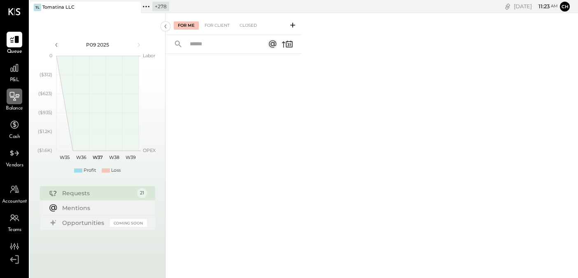
click at [10, 98] on icon at bounding box center [14, 96] width 11 height 11
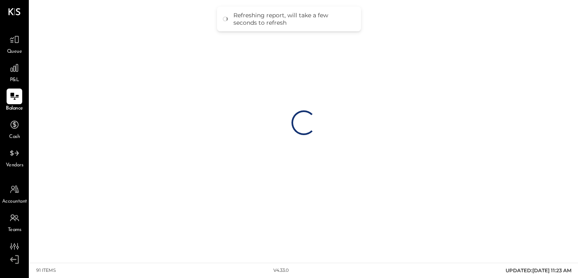
click at [180, 277] on div "91 items v 4.33.0 UPDATED: [DATE] 11:23 AM" at bounding box center [304, 270] width 549 height 15
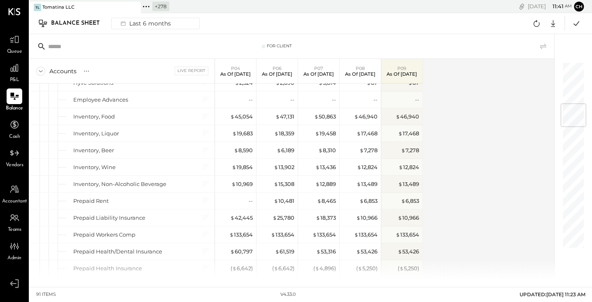
scroll to position [348, 0]
